Goal: Find specific page/section

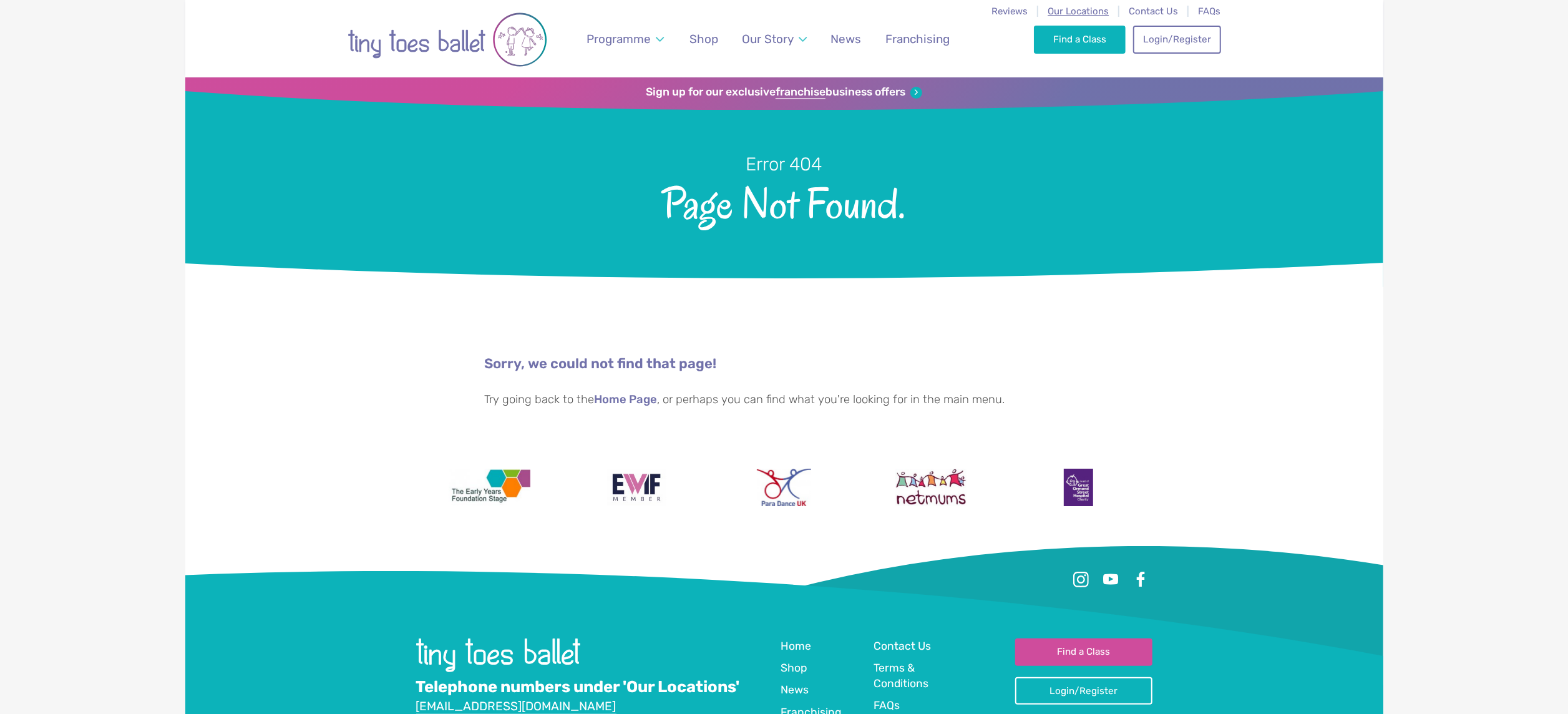
click at [1076, 10] on span "Our Locations" at bounding box center [1078, 11] width 61 height 11
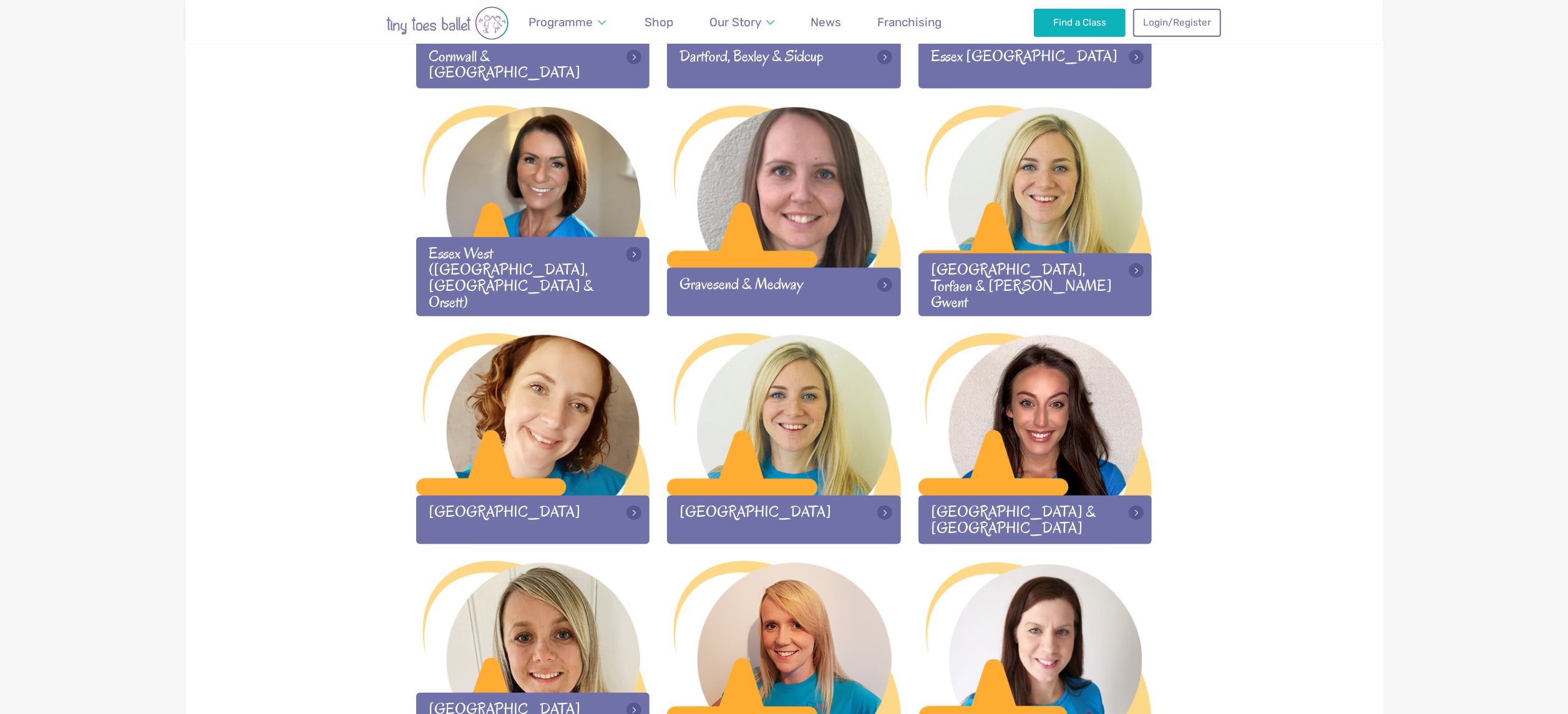
scroll to position [1039, 0]
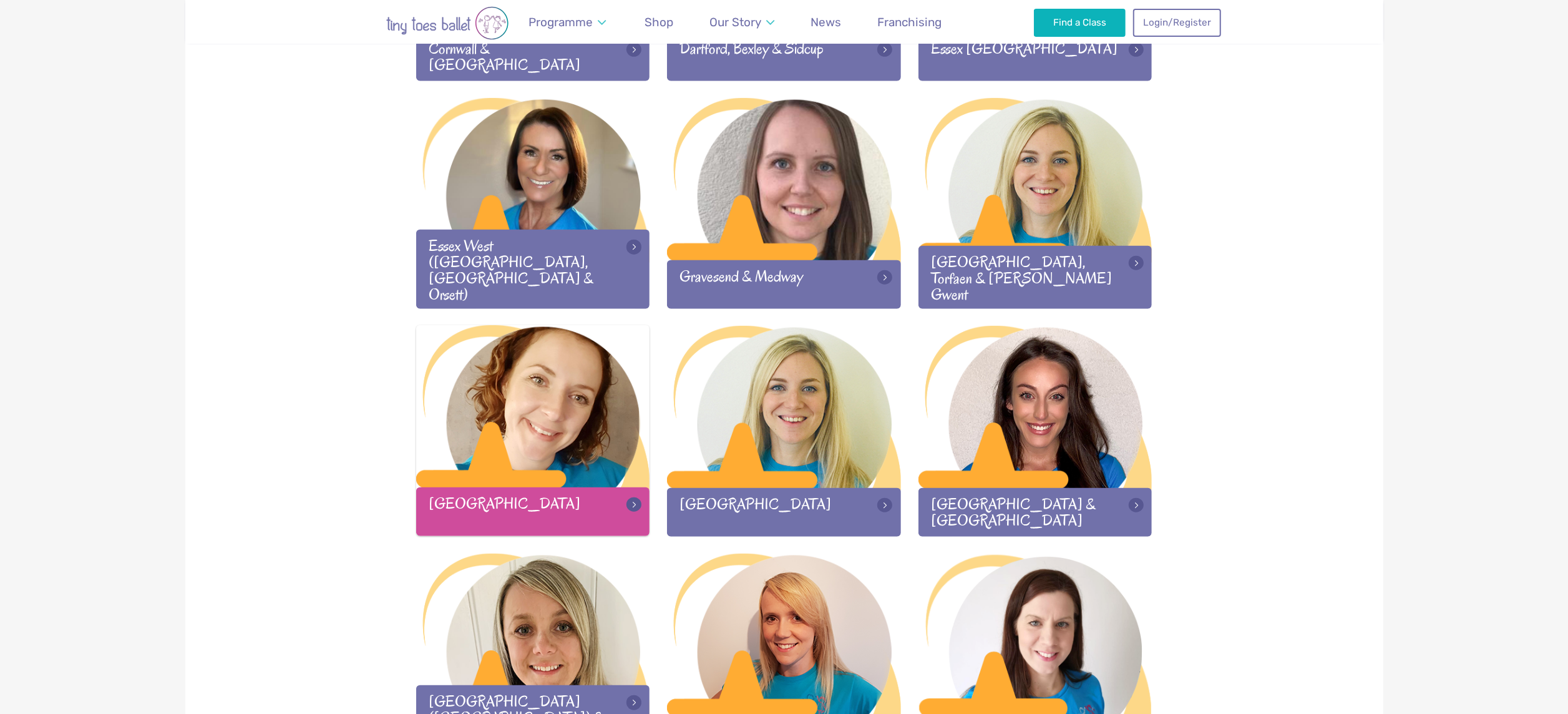
click at [489, 495] on div "[GEOGRAPHIC_DATA]" at bounding box center [533, 511] width 234 height 48
